Goal: Navigation & Orientation: Find specific page/section

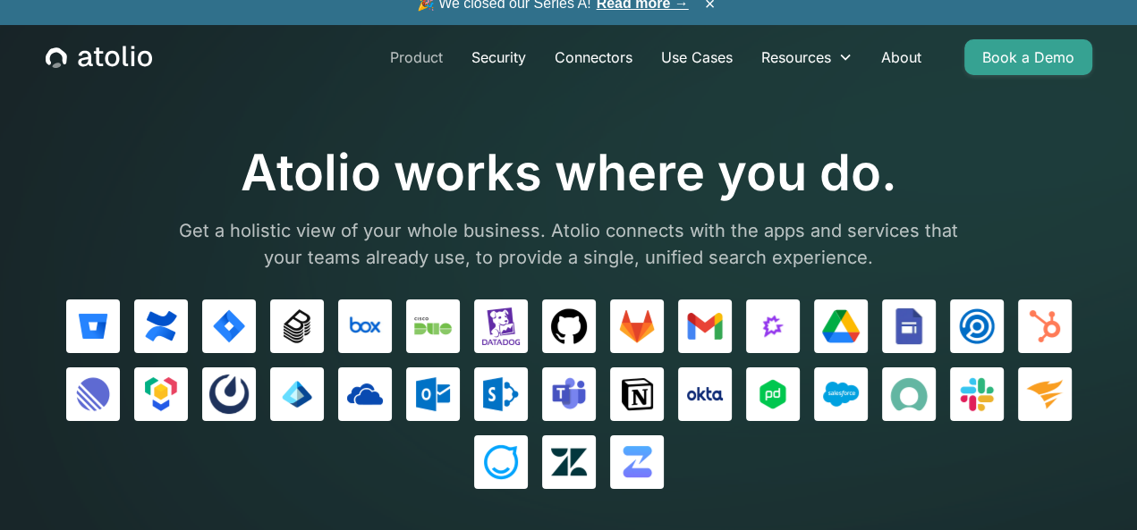
click at [425, 75] on link "Product" at bounding box center [416, 57] width 81 height 36
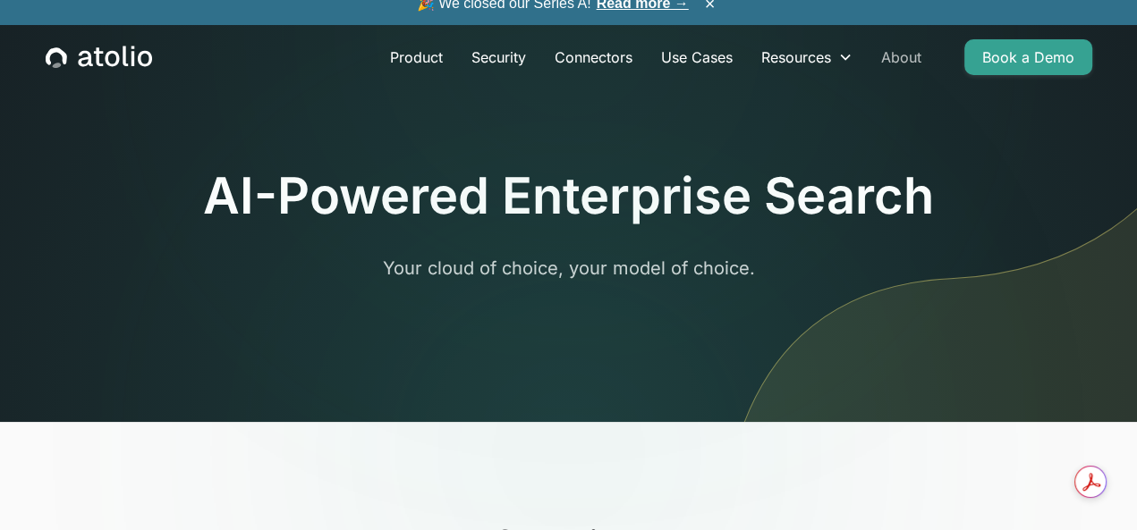
click at [919, 75] on link "About" at bounding box center [901, 57] width 69 height 36
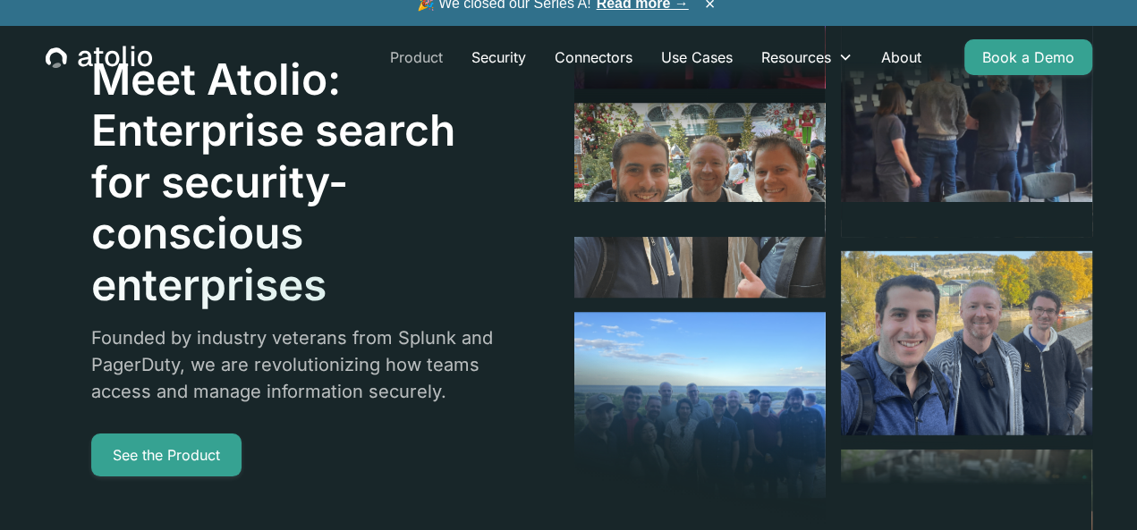
click at [414, 75] on link "Product" at bounding box center [416, 57] width 81 height 36
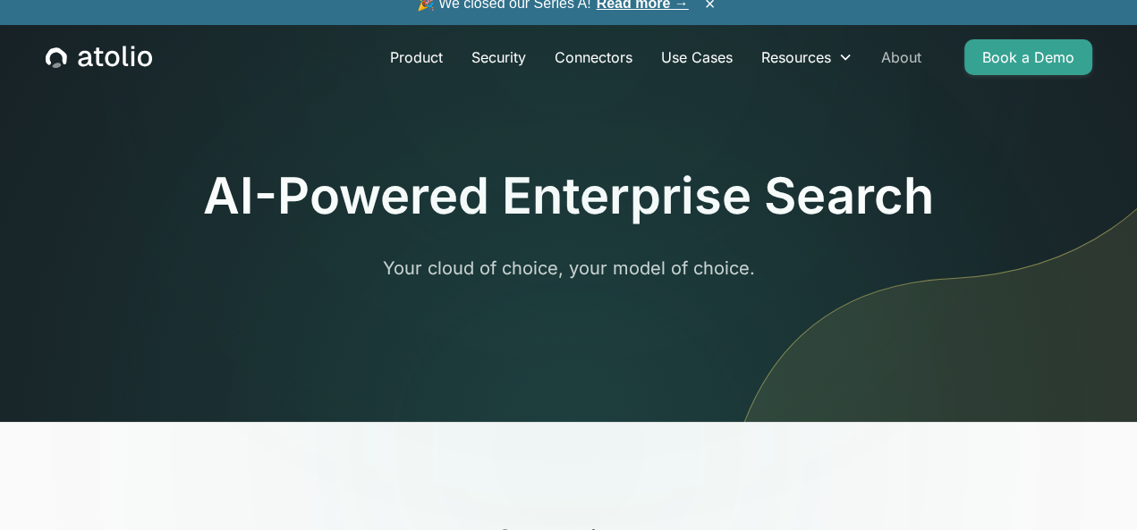
click at [908, 75] on link "About" at bounding box center [901, 57] width 69 height 36
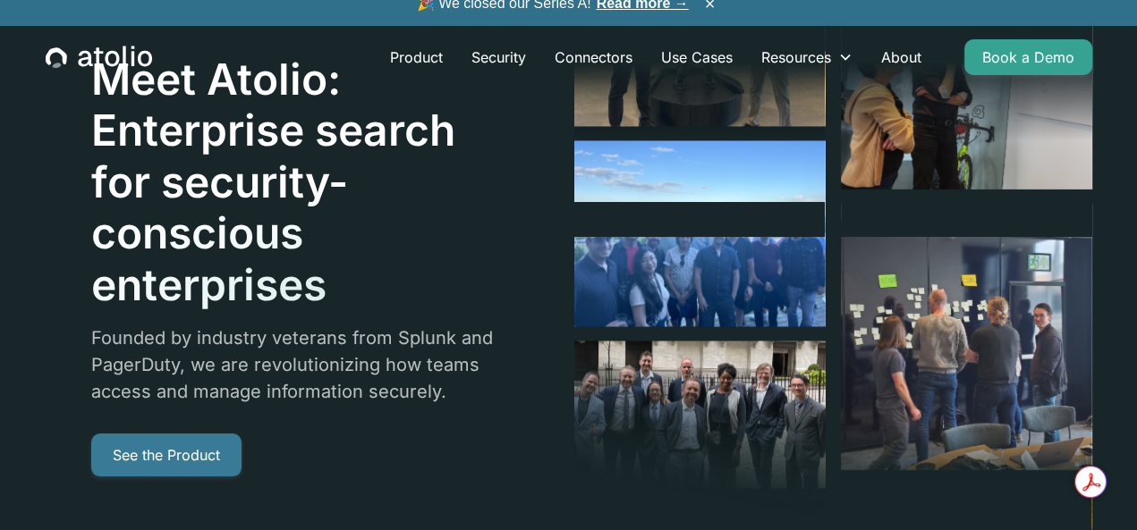
click at [185, 458] on link "See the Product" at bounding box center [166, 455] width 150 height 43
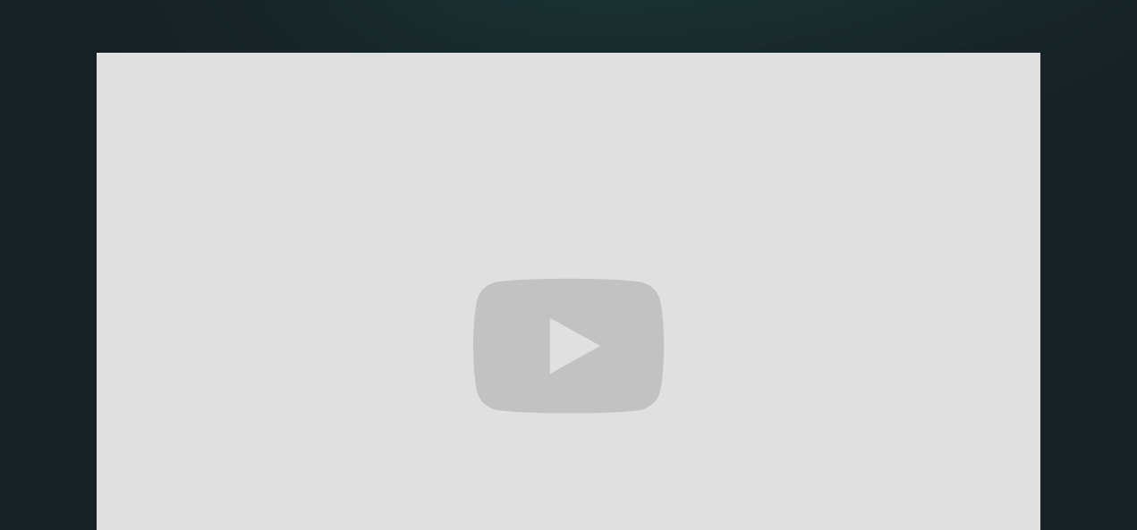
scroll to position [37, 0]
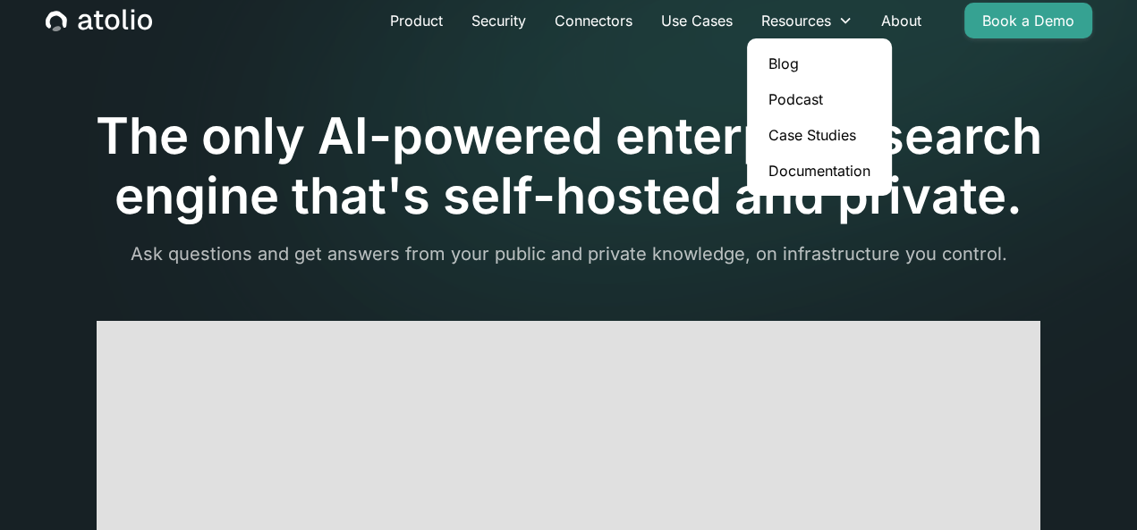
click at [782, 80] on link "Blog" at bounding box center [819, 64] width 131 height 36
